Goal: Transaction & Acquisition: Purchase product/service

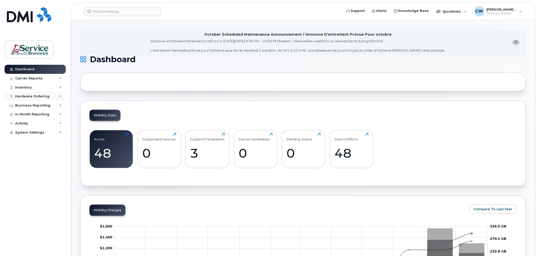
click at [34, 96] on div "Hardware Ordering" at bounding box center [32, 96] width 34 height 4
click at [27, 115] on div "Orders" at bounding box center [23, 115] width 12 height 5
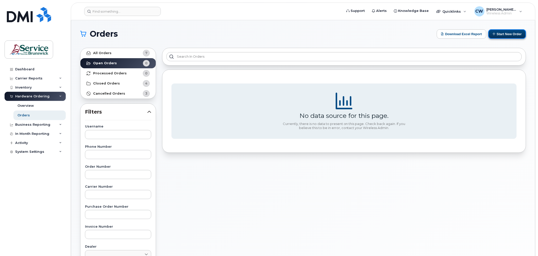
click at [509, 32] on button "Start New Order" at bounding box center [508, 33] width 38 height 9
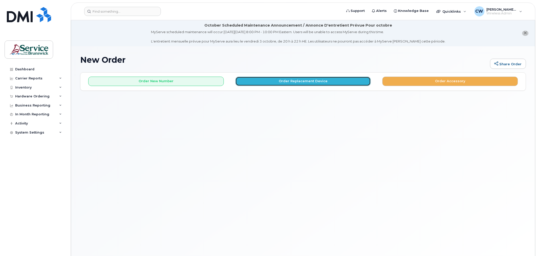
click at [292, 82] on button "Order Replacement Device" at bounding box center [304, 81] width 136 height 9
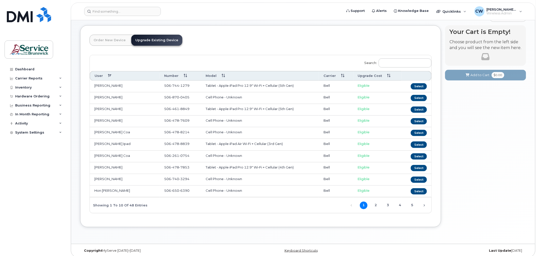
scroll to position [52, 0]
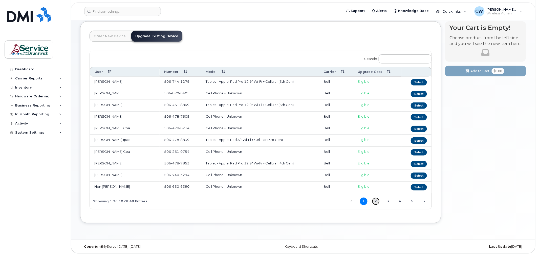
click at [377, 201] on link "2" at bounding box center [376, 202] width 8 height 8
drag, startPoint x: 105, startPoint y: 32, endPoint x: 108, endPoint y: 33, distance: 3.3
click at [106, 32] on link "Order New Device" at bounding box center [110, 36] width 40 height 11
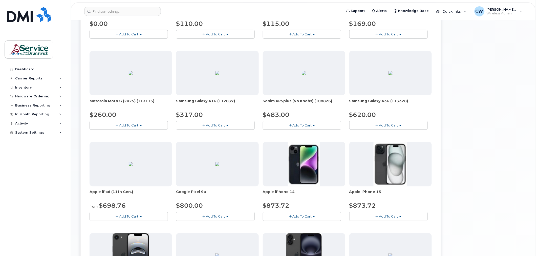
scroll to position [0, 0]
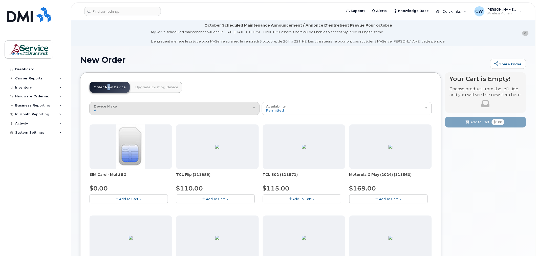
click at [227, 110] on div "Device Make All Android Cell Phone iPhone Tablet" at bounding box center [174, 109] width 161 height 8
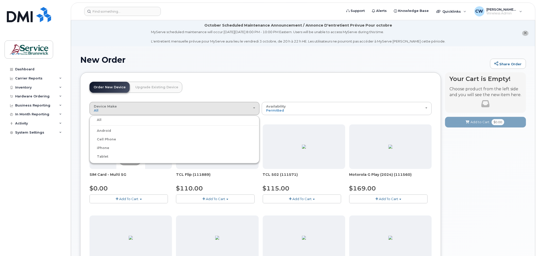
click at [103, 146] on label "iPhone" at bounding box center [100, 148] width 18 height 6
click at [0, 0] on input "iPhone" at bounding box center [0, 0] width 0 height 0
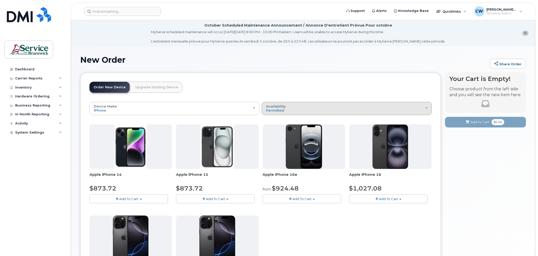
click at [302, 107] on div "Availability Permitted All" at bounding box center [346, 109] width 161 height 8
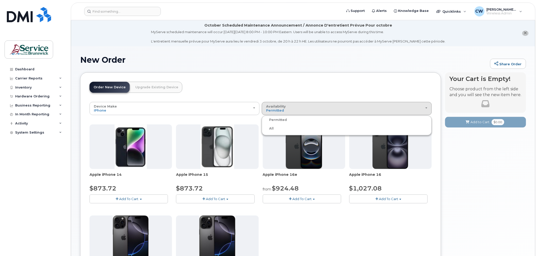
click at [274, 128] on div "All" at bounding box center [347, 129] width 168 height 6
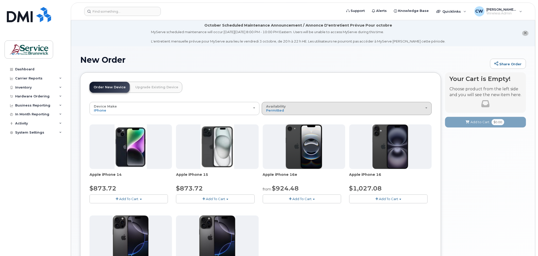
click at [400, 113] on button "Availability Permitted All" at bounding box center [347, 108] width 170 height 13
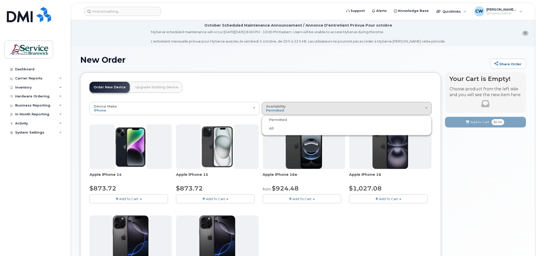
click at [272, 127] on label "All" at bounding box center [268, 129] width 11 height 6
click at [0, 0] on input "All" at bounding box center [0, 0] width 0 height 0
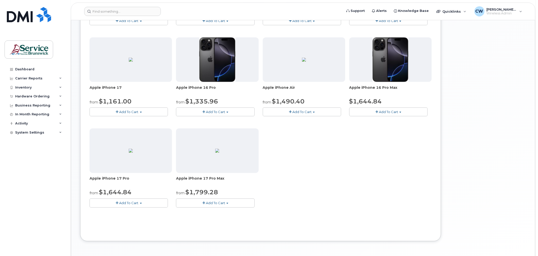
scroll to position [168, 0]
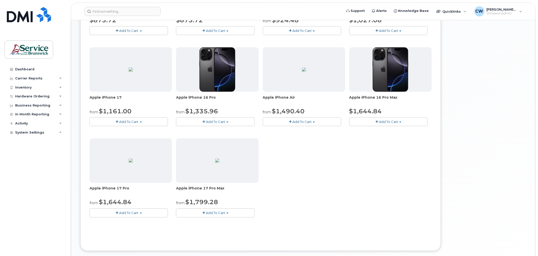
click at [215, 159] on img at bounding box center [217, 161] width 4 height 4
click at [215, 163] on img at bounding box center [217, 161] width 4 height 4
click at [207, 212] on span "Add To Cart" at bounding box center [215, 213] width 19 height 4
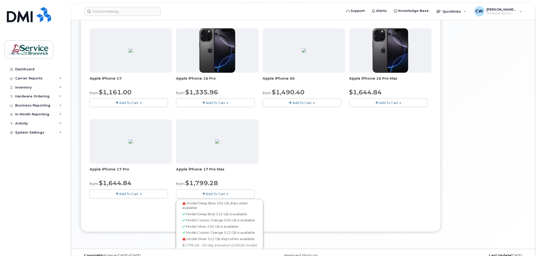
scroll to position [196, 0]
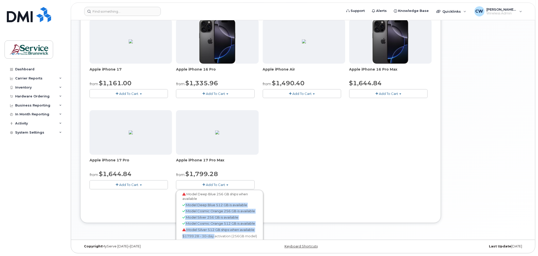
drag, startPoint x: 214, startPoint y: 238, endPoint x: 214, endPoint y: 241, distance: 3.0
click at [214, 240] on body "Support Alerts Knowledge Base Quicklinks Suspend / Cancel Device Change SIM Car…" at bounding box center [269, 30] width 538 height 452
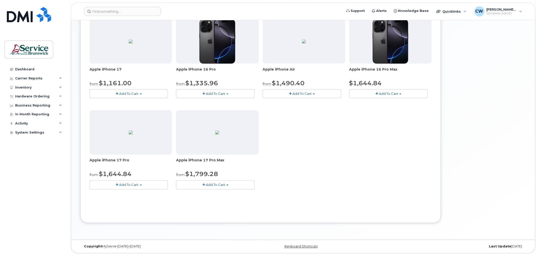
click at [368, 141] on div "Apple iPhone 14 $873.72 Add To Cart Model Midnight 128 GB is available $873.72 …" at bounding box center [261, 62] width 342 height 269
click at [220, 185] on span "Add To Cart" at bounding box center [215, 185] width 19 height 4
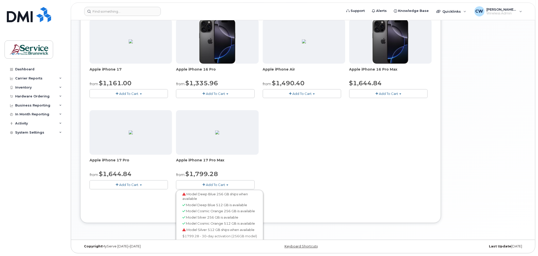
click at [231, 225] on span "Model Cosmic Orange 512 GB is available" at bounding box center [220, 224] width 69 height 4
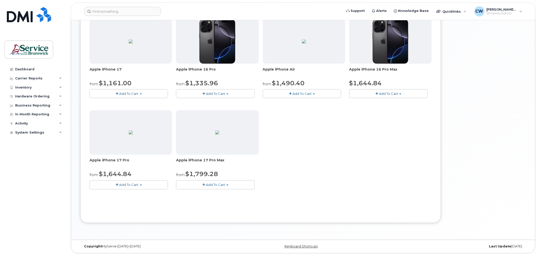
click at [241, 184] on button "Add To Cart" at bounding box center [215, 184] width 78 height 9
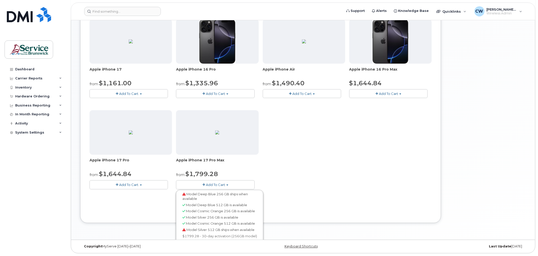
click at [222, 224] on span "Model Cosmic Orange 512 GB is available" at bounding box center [220, 224] width 69 height 4
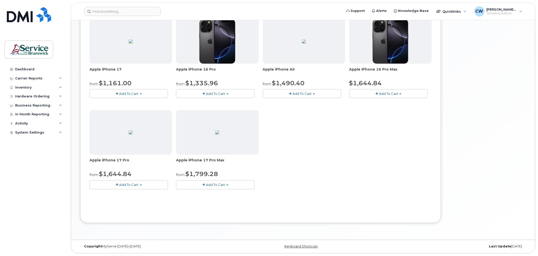
click at [220, 185] on span "Add To Cart" at bounding box center [215, 185] width 19 height 4
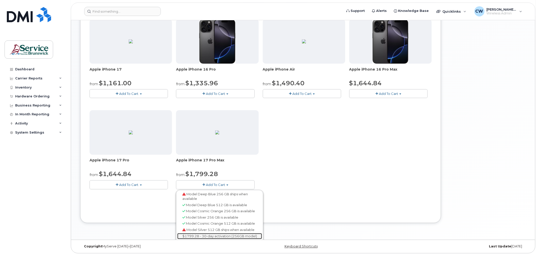
click at [206, 236] on link "$1799.28 - 30-day activation (256GB model)" at bounding box center [219, 236] width 85 height 6
